Goal: Task Accomplishment & Management: Complete application form

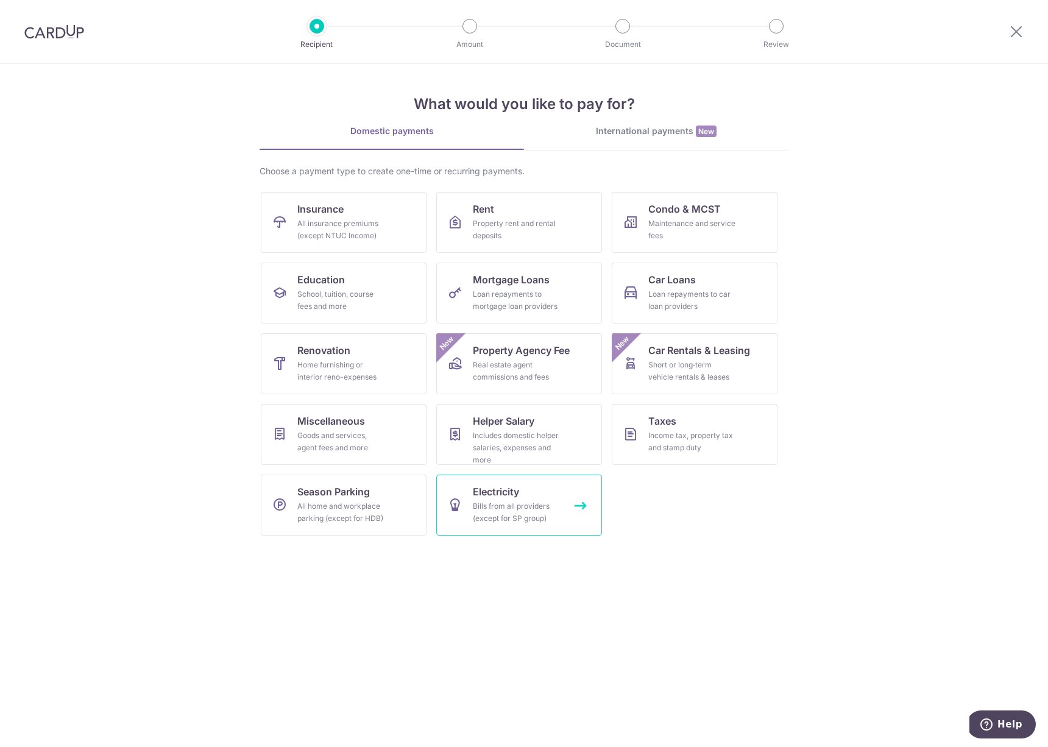
click at [527, 507] on div "Bills from all providers (except for SP group)" at bounding box center [517, 512] width 88 height 24
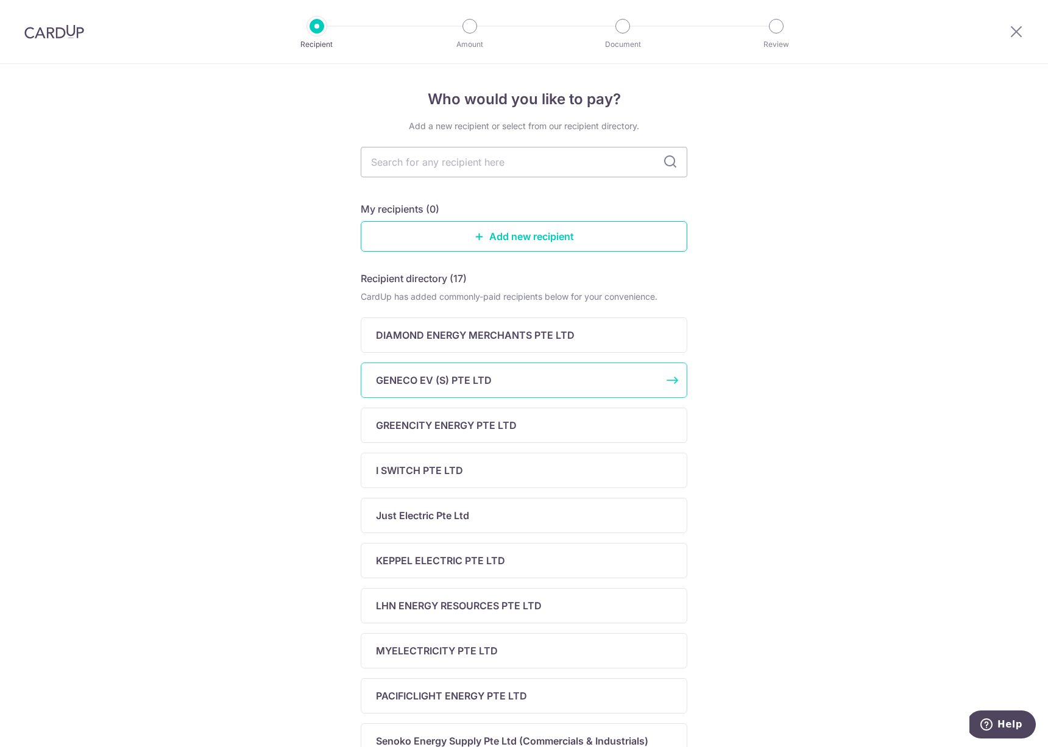
click at [452, 394] on div "GENECO EV (S) PTE LTD" at bounding box center [524, 380] width 327 height 35
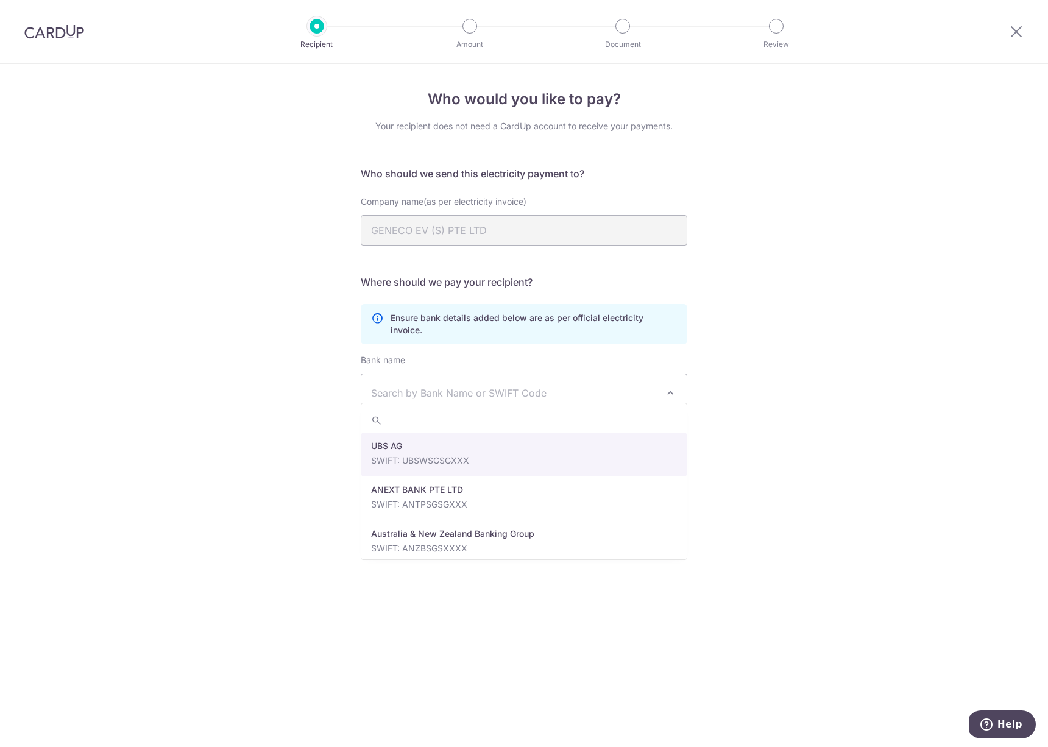
click at [452, 394] on span "Search by Bank Name or SWIFT Code" at bounding box center [523, 393] width 325 height 38
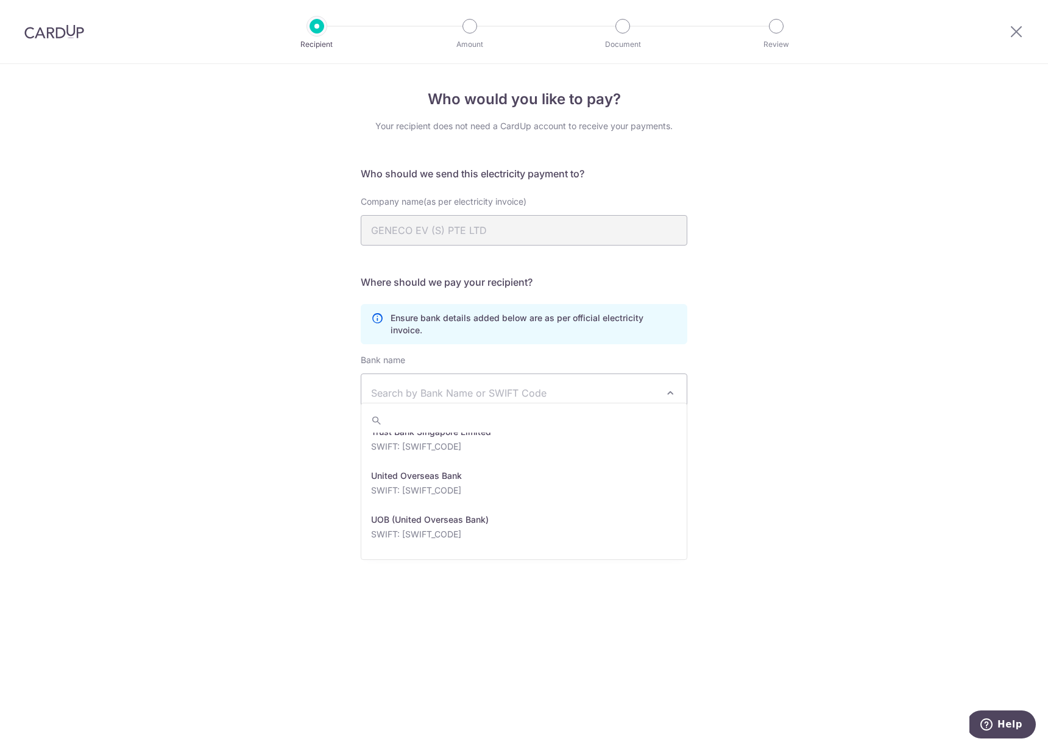
scroll to position [2773, 0]
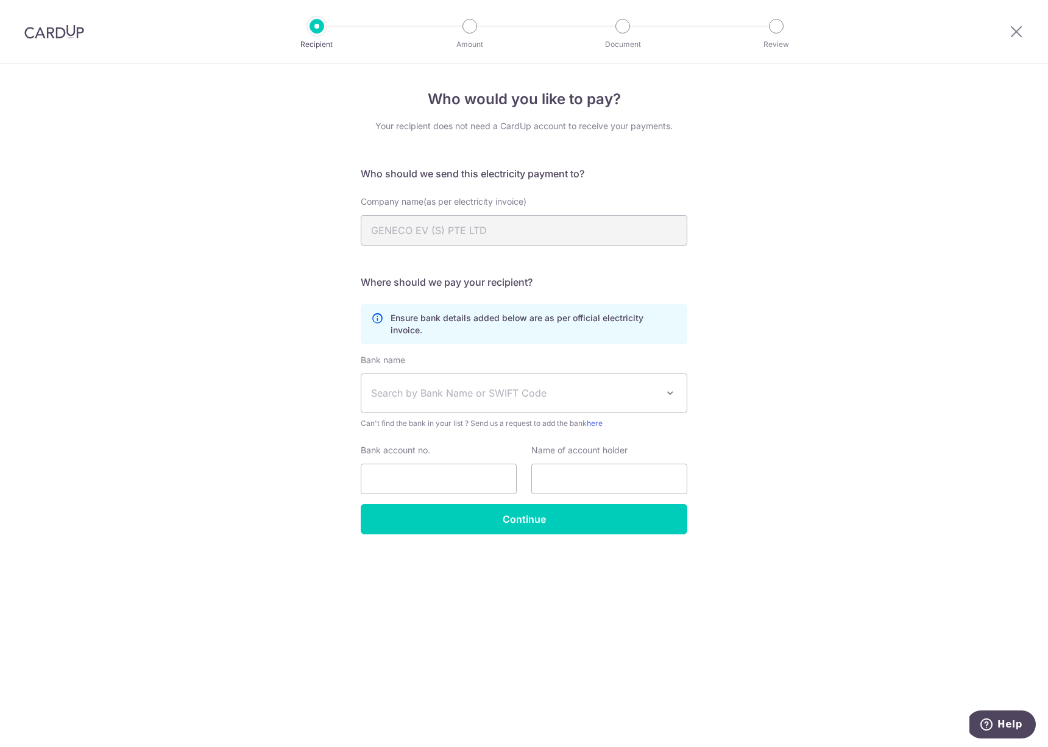
click at [735, 620] on div "Who would you like to pay? Your recipient does not need a CardUp account to rec…" at bounding box center [524, 405] width 1048 height 683
click at [76, 39] on div at bounding box center [54, 31] width 108 height 63
click at [73, 35] on img at bounding box center [54, 31] width 60 height 15
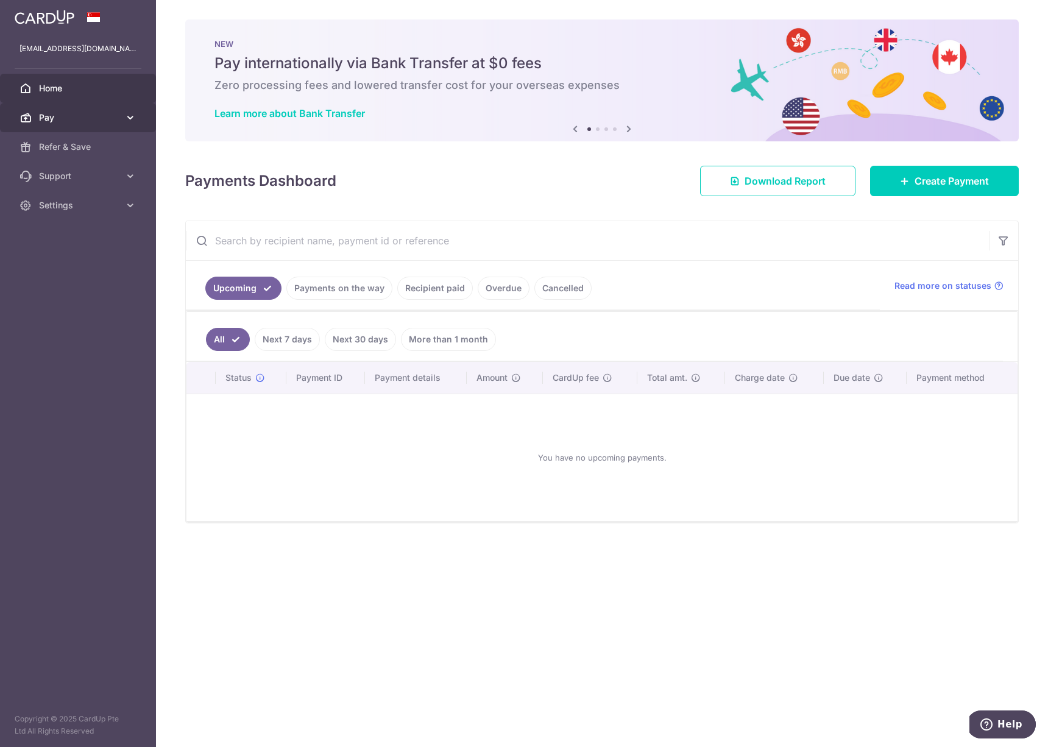
click at [70, 118] on span "Pay" at bounding box center [79, 117] width 80 height 12
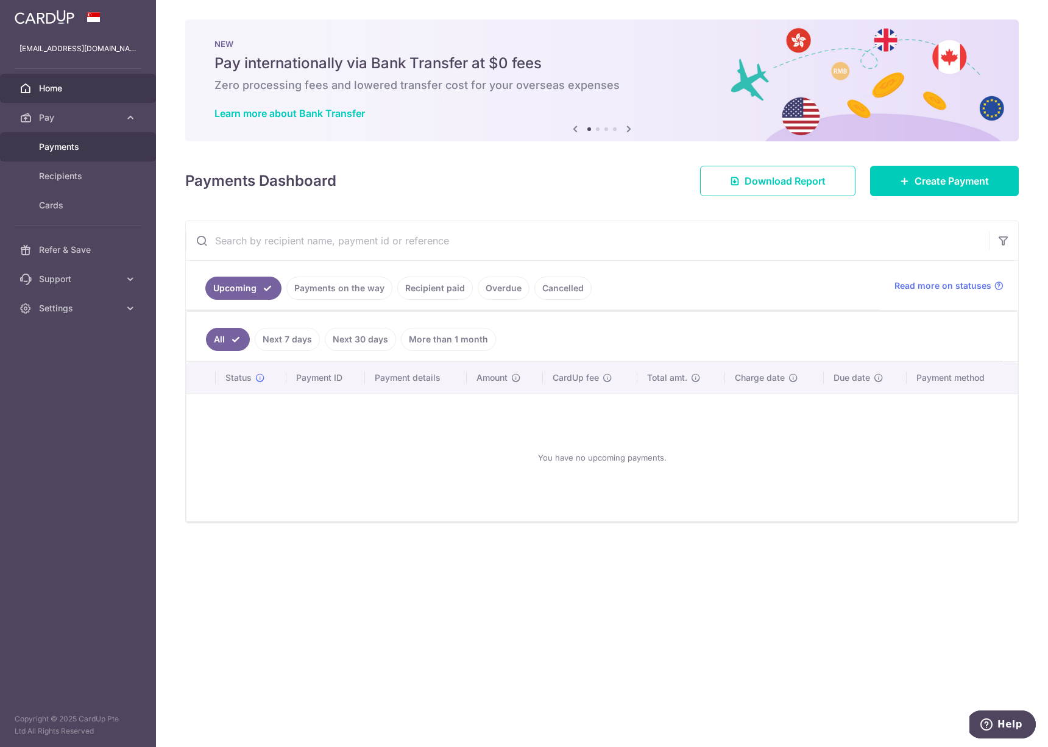
click at [79, 151] on span "Payments" at bounding box center [79, 147] width 80 height 12
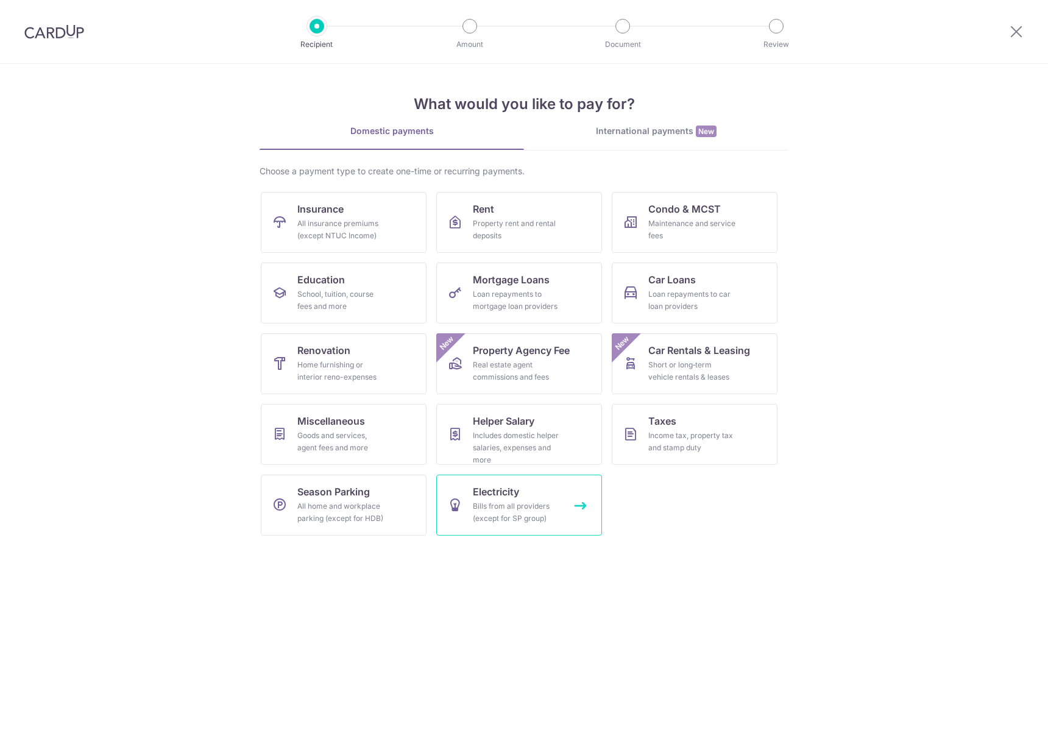
click at [537, 500] on link "Electricity Bills from all providers (except for SP group)" at bounding box center [519, 505] width 166 height 61
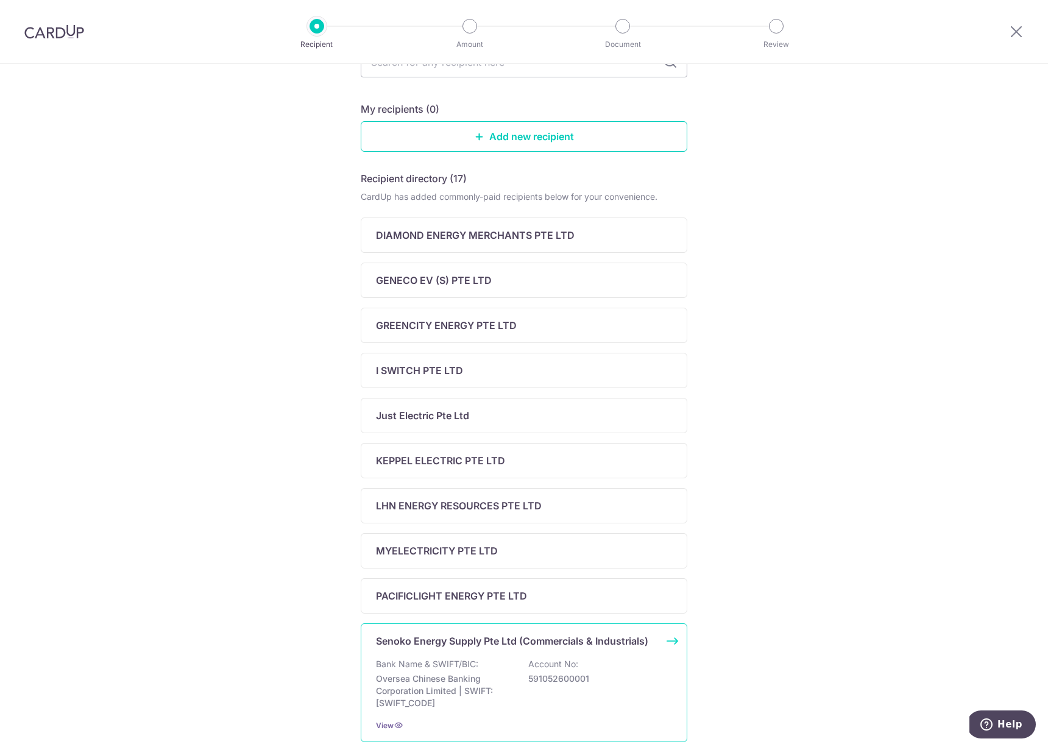
scroll to position [203, 0]
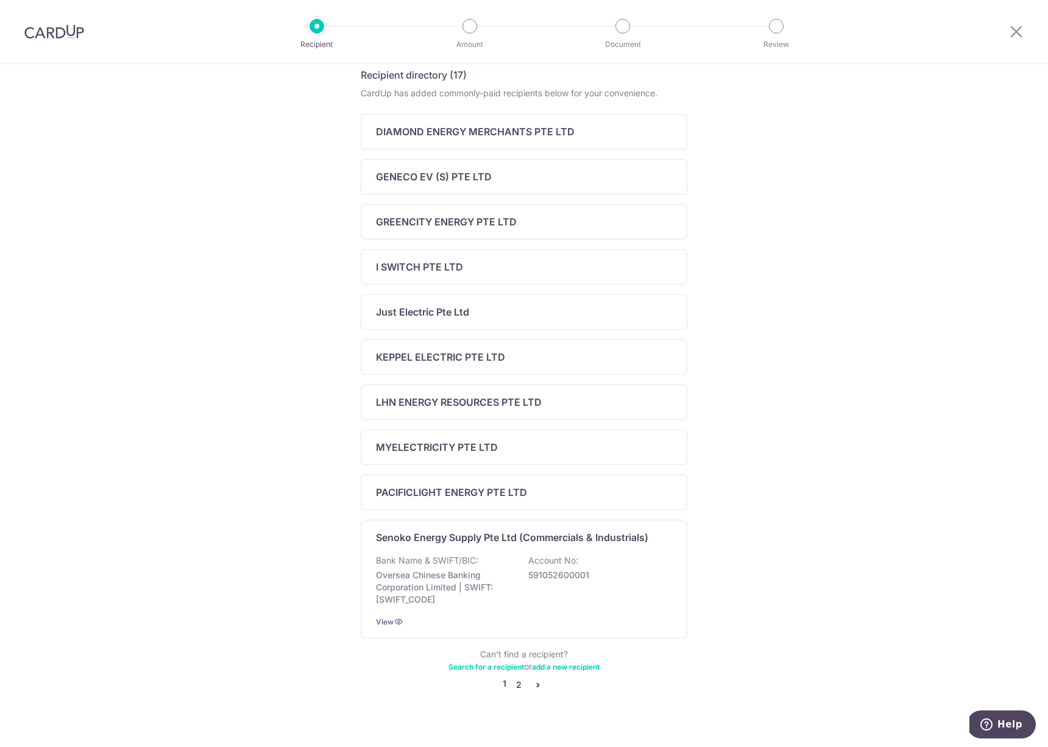
click at [520, 684] on link "2" at bounding box center [518, 685] width 15 height 15
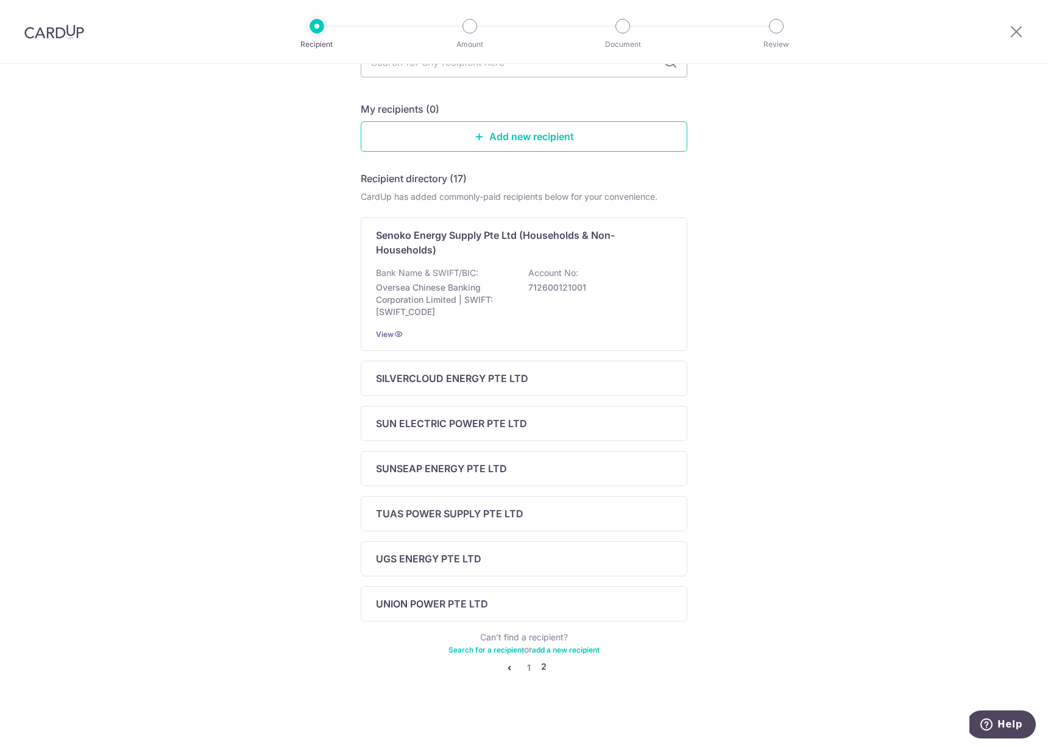
scroll to position [92, 0]
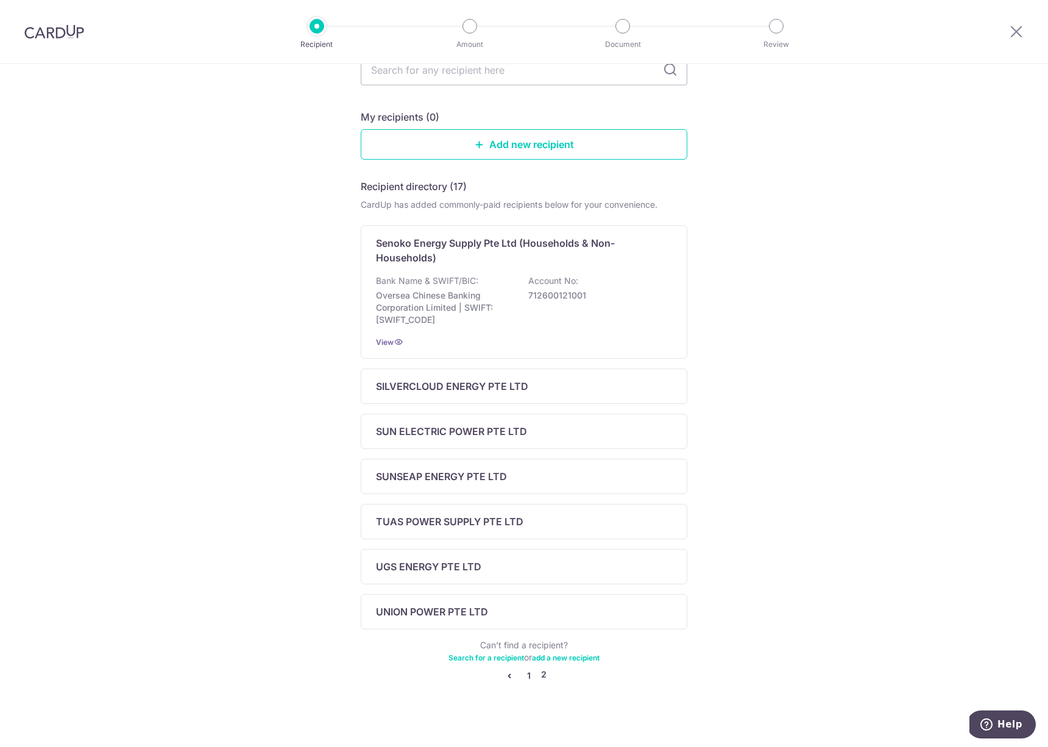
click at [528, 674] on link "1" at bounding box center [529, 675] width 15 height 15
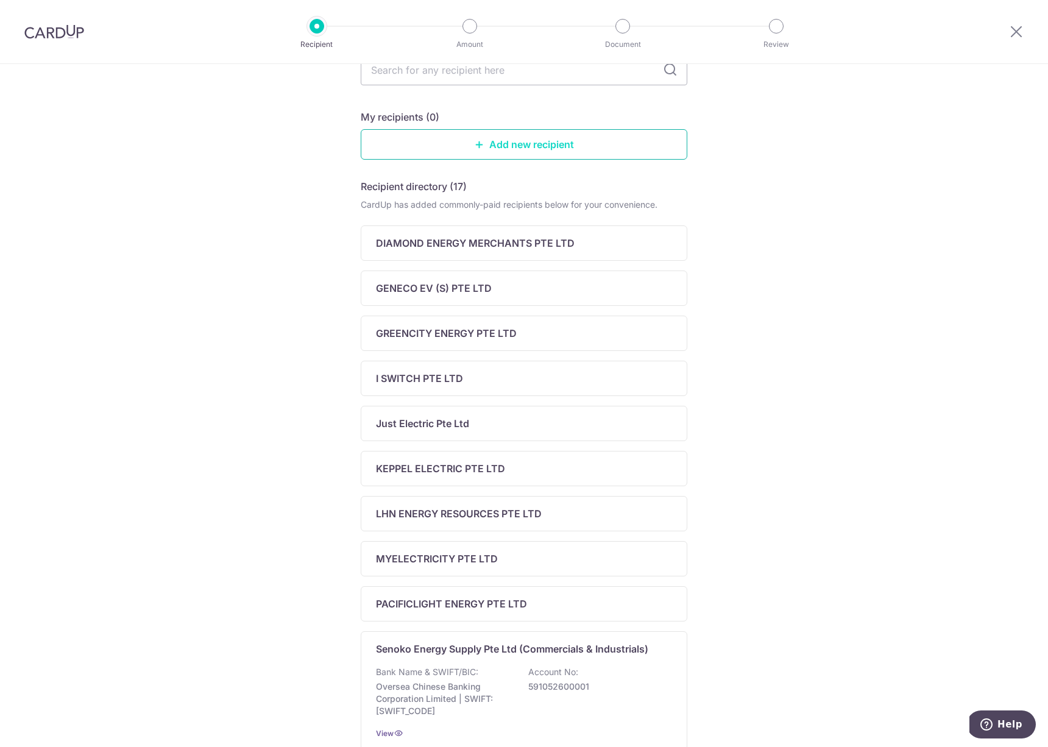
click at [494, 152] on link "Add new recipient" at bounding box center [524, 144] width 327 height 30
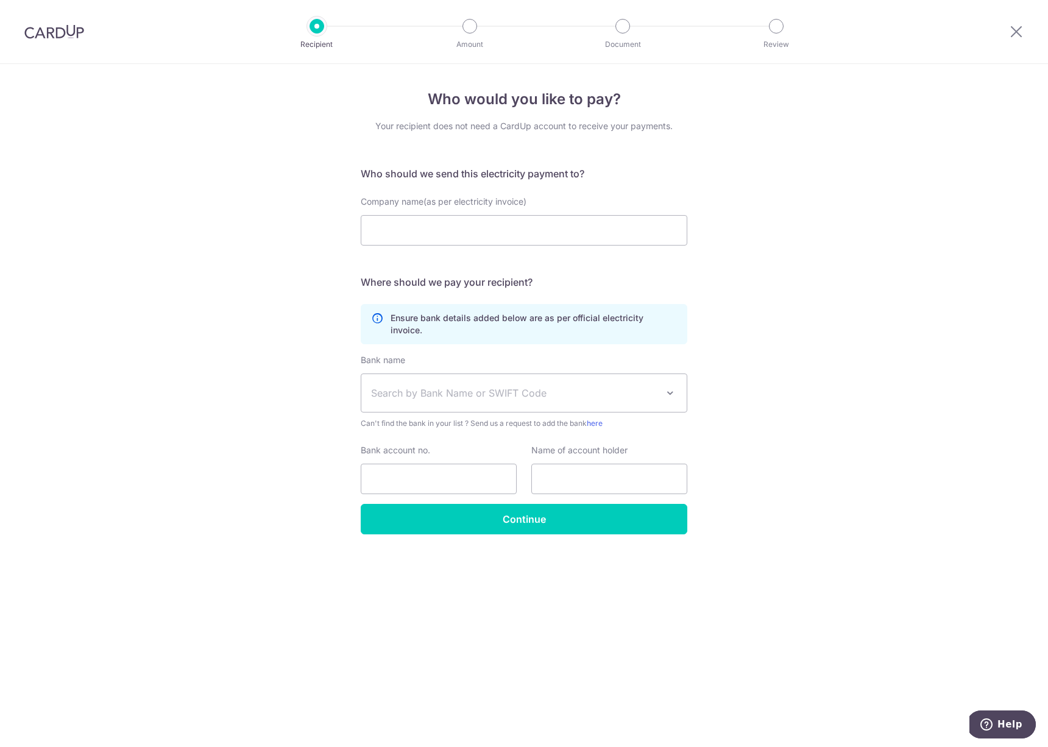
click at [506, 386] on span "Search by Bank Name or SWIFT Code" at bounding box center [514, 393] width 286 height 15
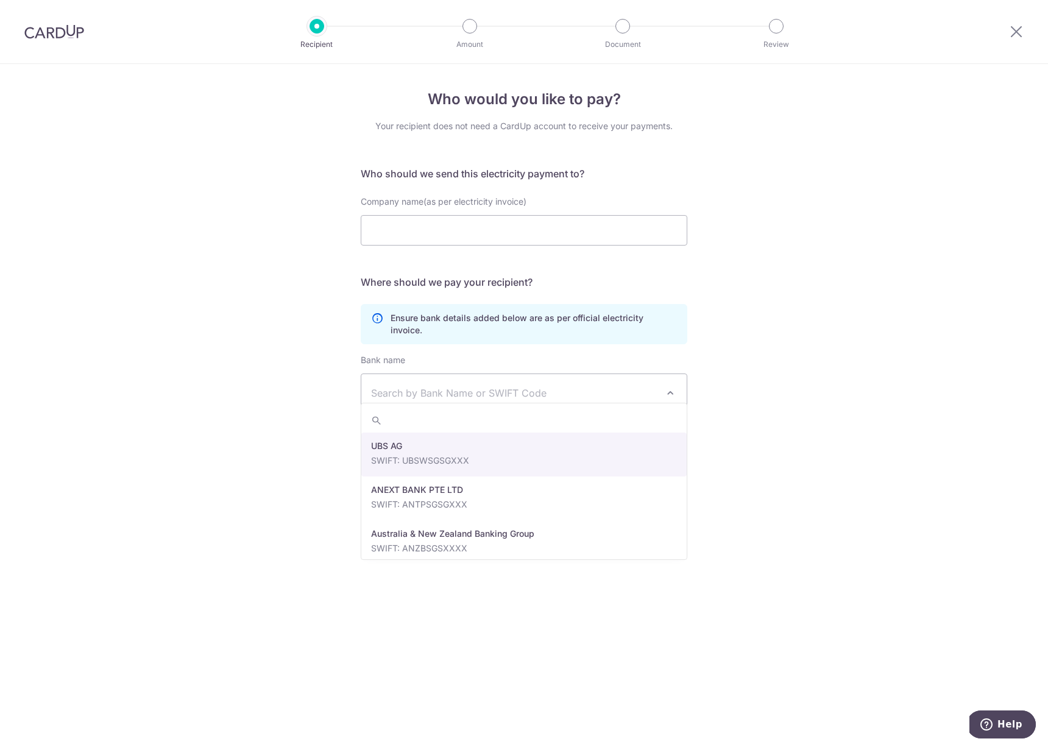
click at [206, 317] on div "Who would you like to pay? Your recipient does not need a CardUp account to rec…" at bounding box center [524, 405] width 1048 height 683
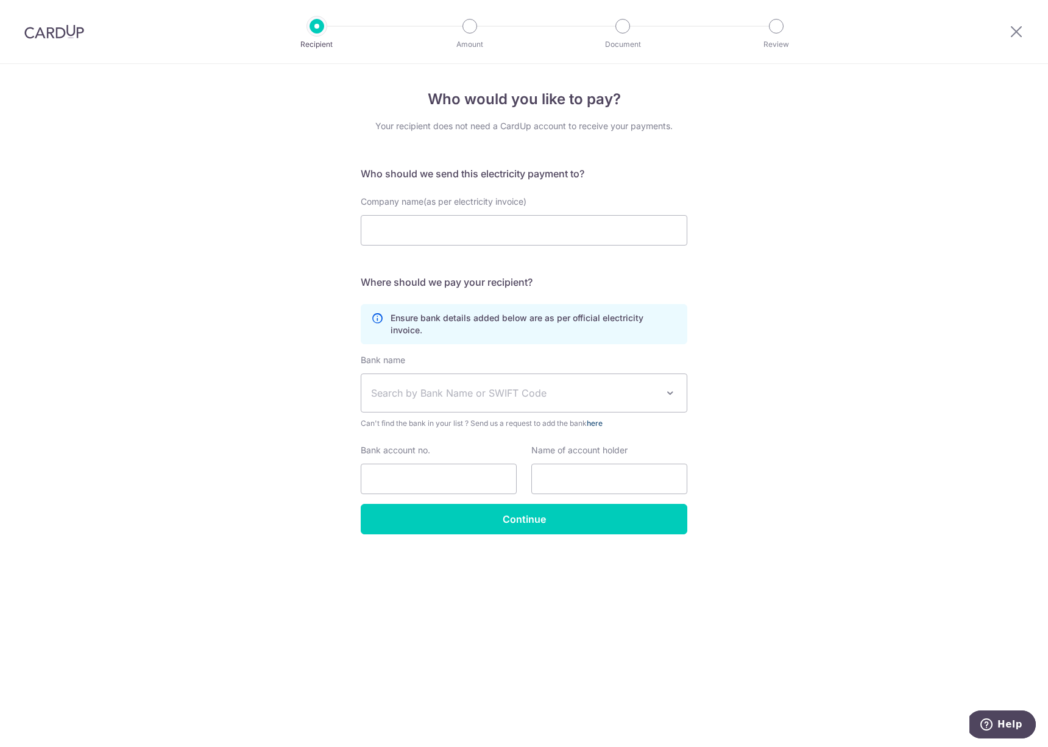
click at [600, 419] on link "here" at bounding box center [595, 423] width 16 height 9
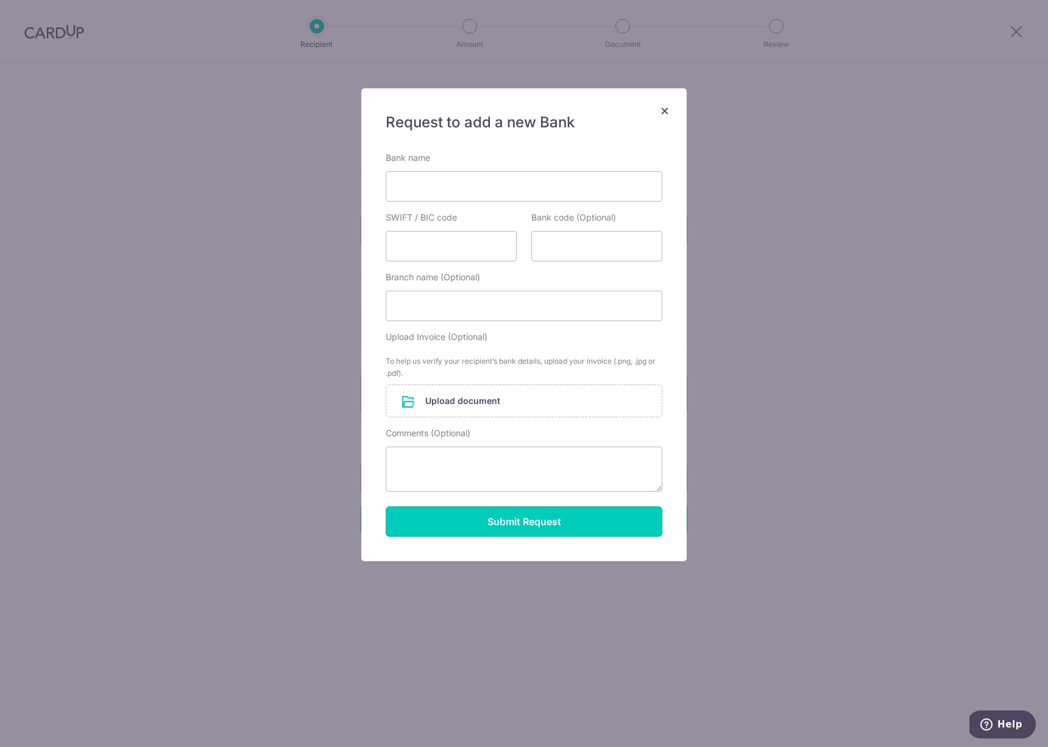
click at [661, 111] on span "×" at bounding box center [665, 110] width 10 height 18
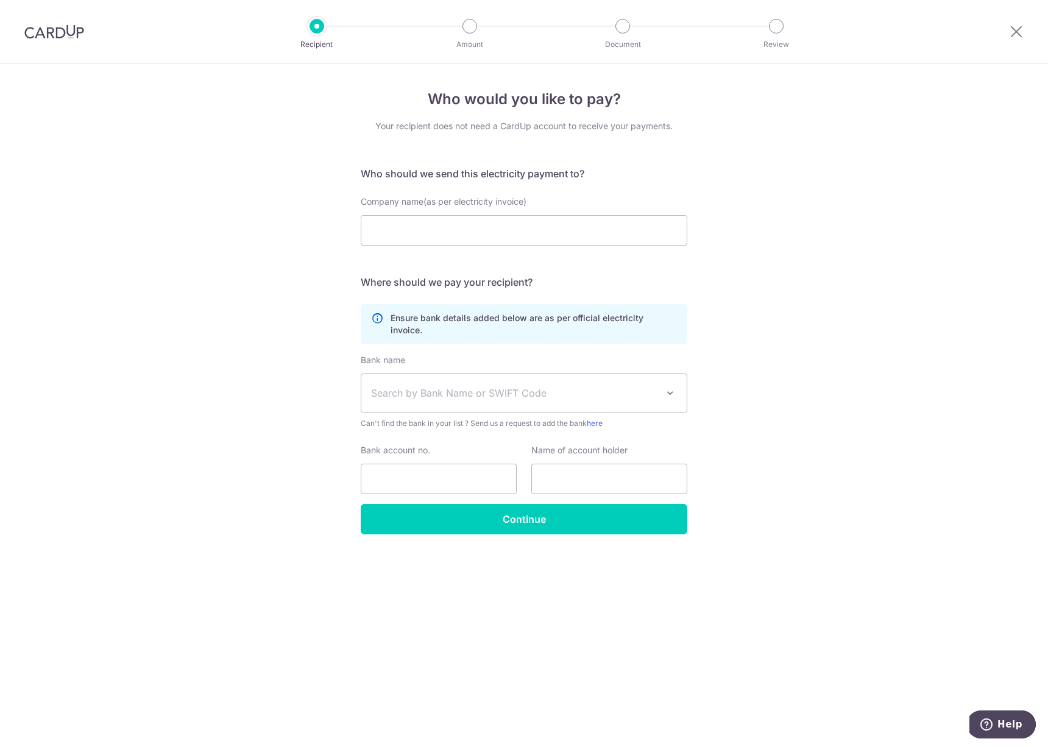
click at [34, 26] on img at bounding box center [54, 31] width 60 height 15
